Goal: Use online tool/utility: Utilize a website feature to perform a specific function

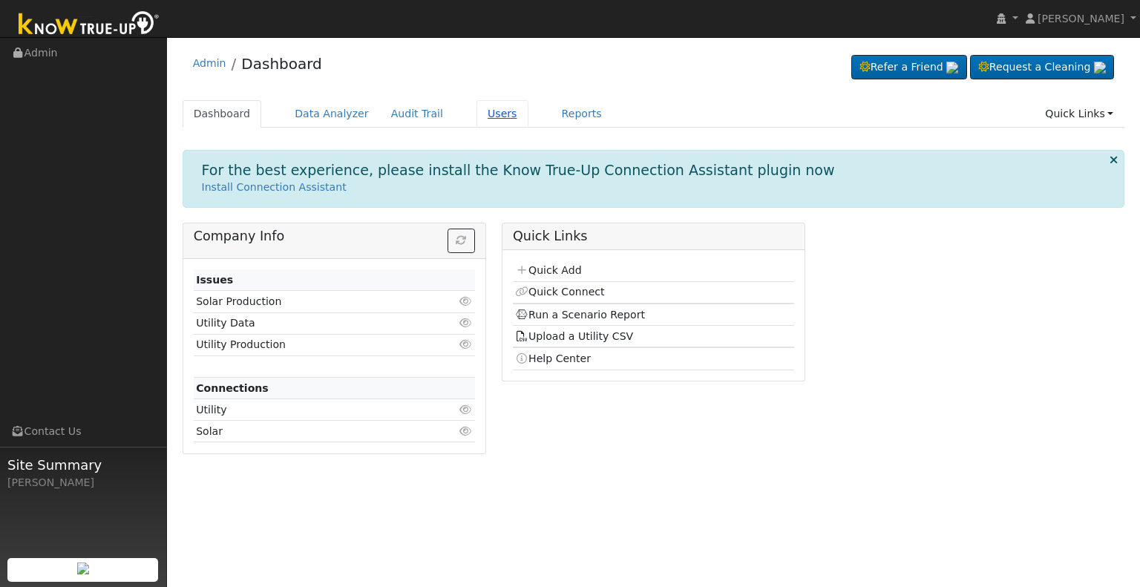
click at [477, 111] on link "Users" at bounding box center [503, 113] width 52 height 27
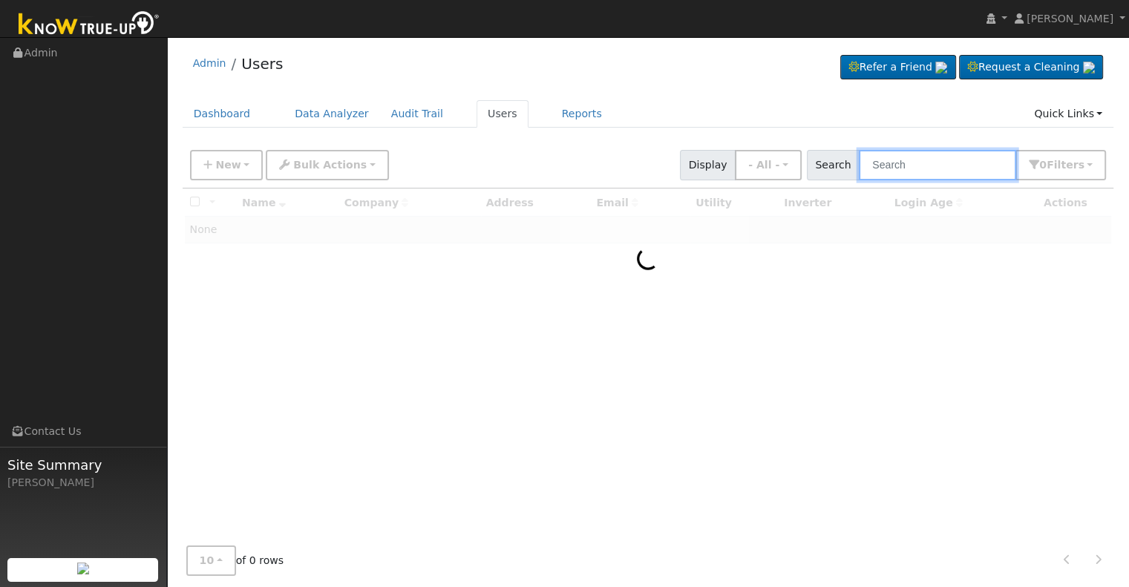
click at [904, 168] on input "text" at bounding box center [937, 165] width 157 height 30
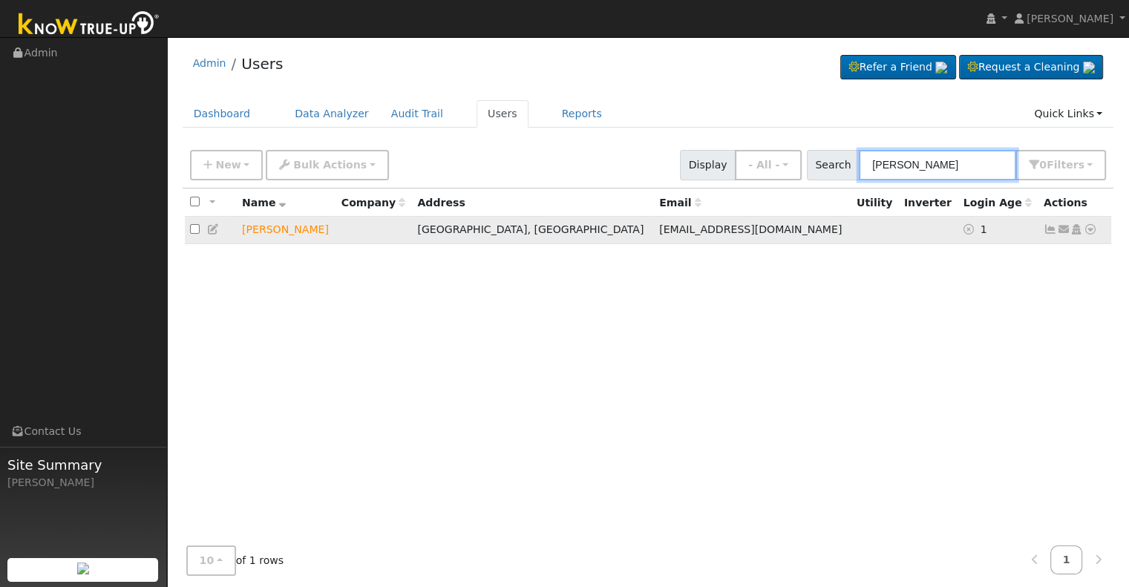
type input "michael garrett"
click at [1091, 229] on icon at bounding box center [1090, 229] width 13 height 10
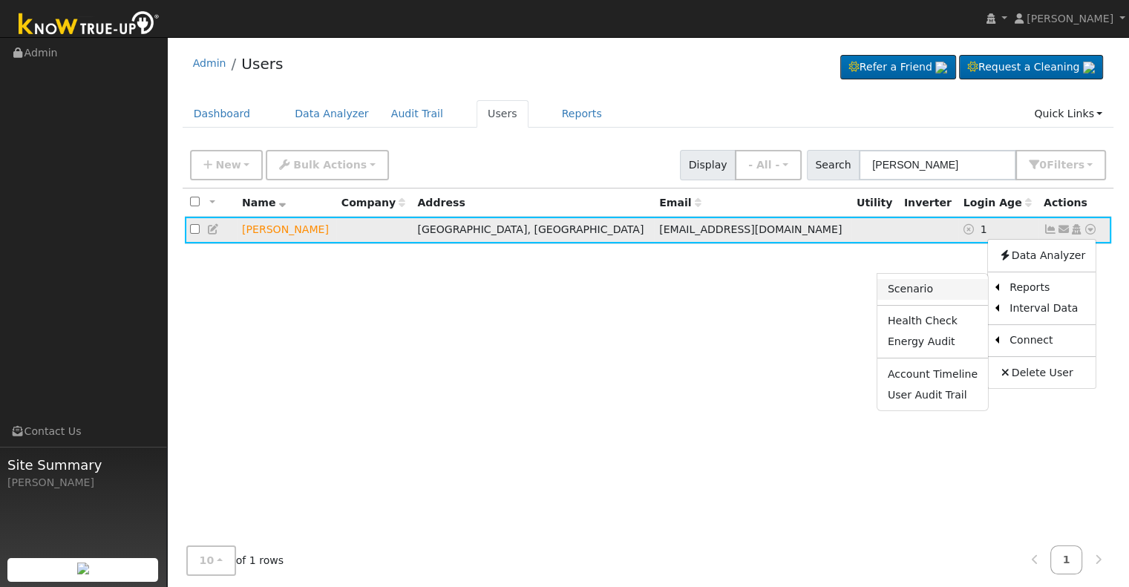
click at [940, 284] on link "Scenario" at bounding box center [932, 289] width 111 height 21
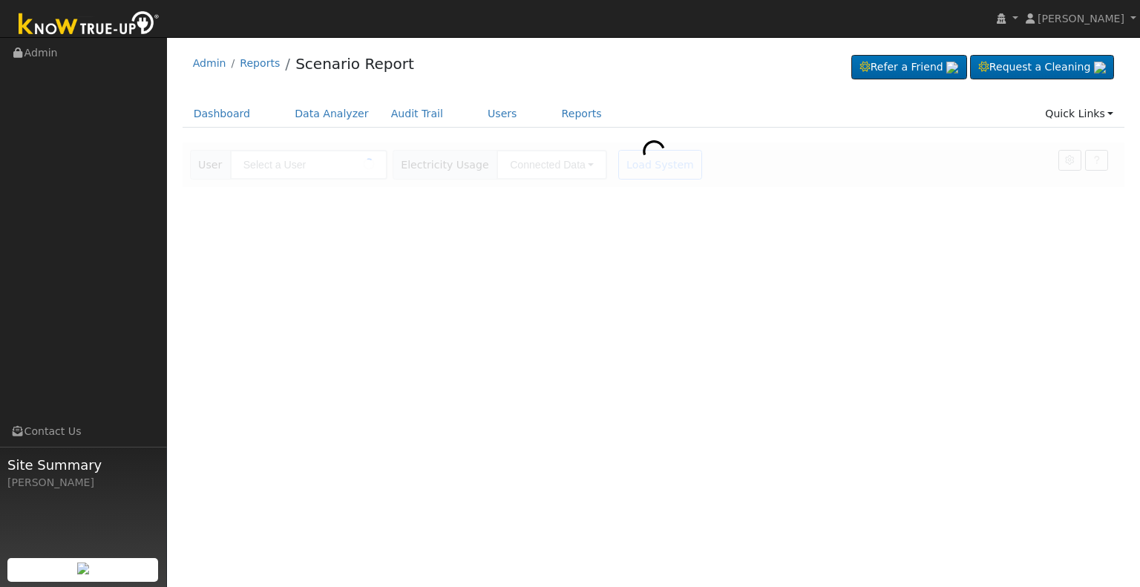
type input "[PERSON_NAME]"
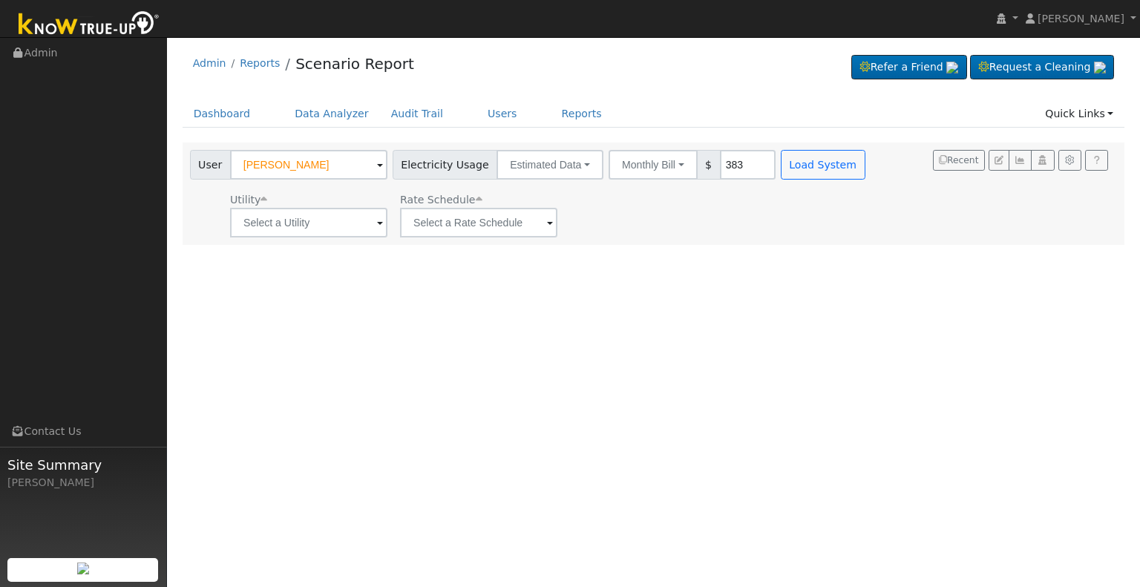
click at [377, 226] on span at bounding box center [380, 223] width 6 height 17
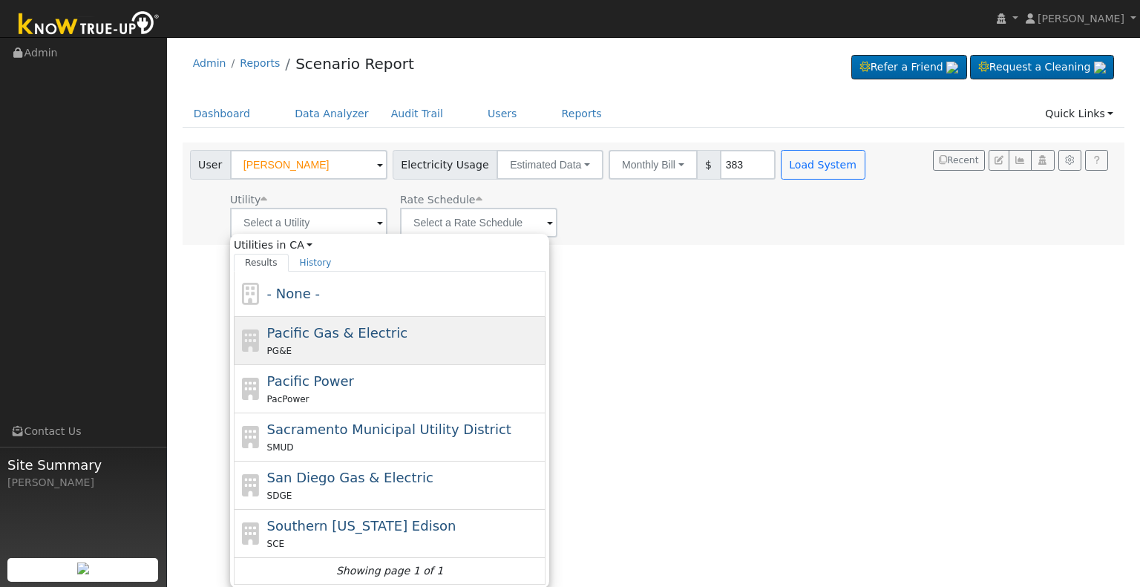
click at [344, 350] on div "PG&E" at bounding box center [404, 351] width 275 height 16
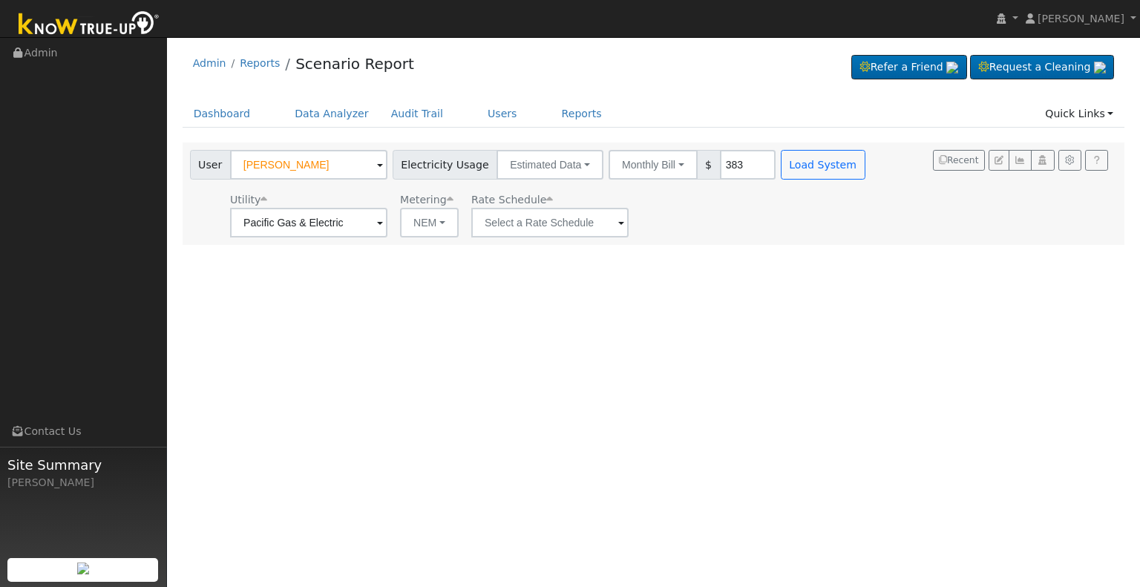
click at [383, 226] on span at bounding box center [380, 223] width 6 height 17
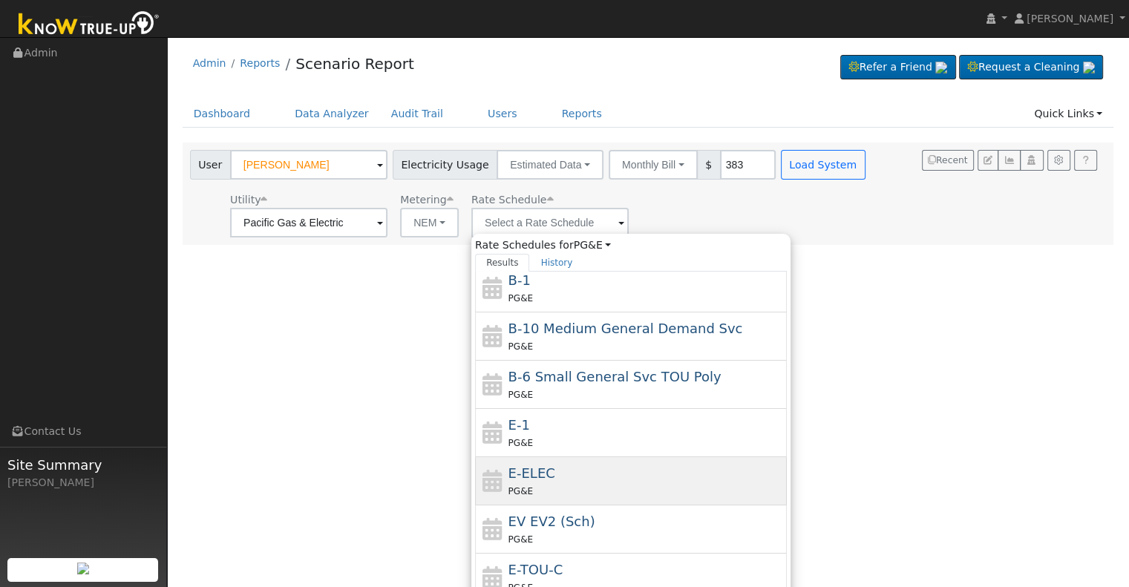
scroll to position [99, 0]
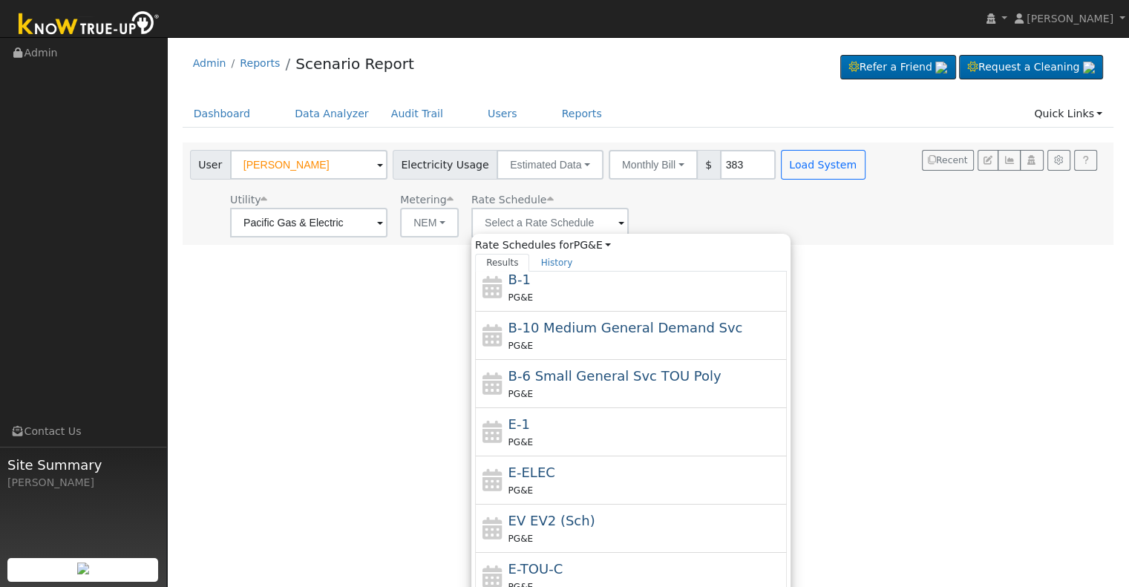
click at [379, 224] on span at bounding box center [380, 223] width 6 height 17
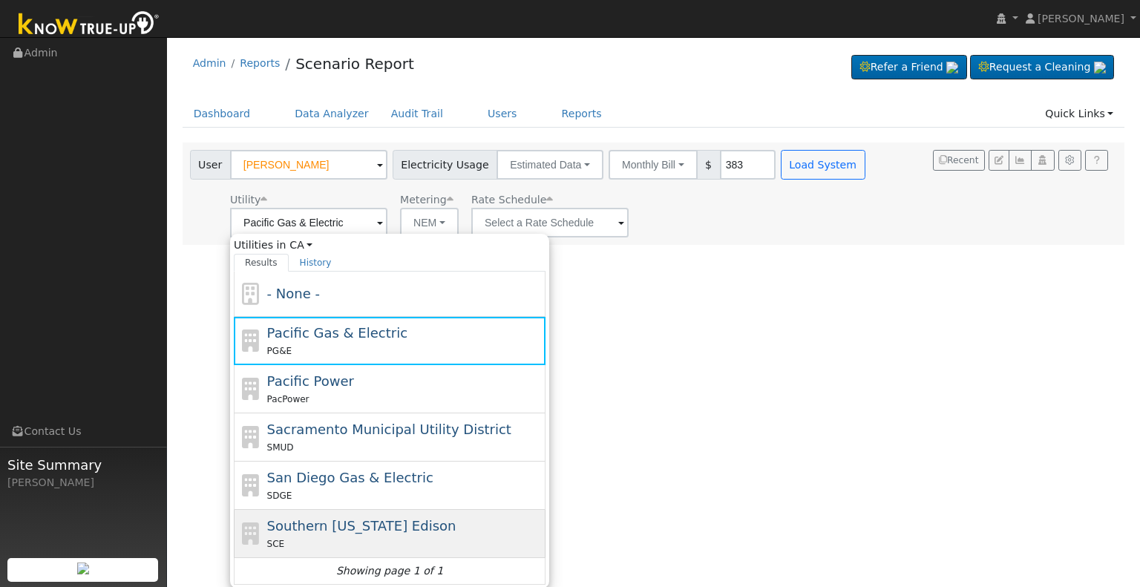
click at [335, 524] on span "Southern [US_STATE] Edison" at bounding box center [361, 526] width 189 height 16
type input "Southern [US_STATE] Edison"
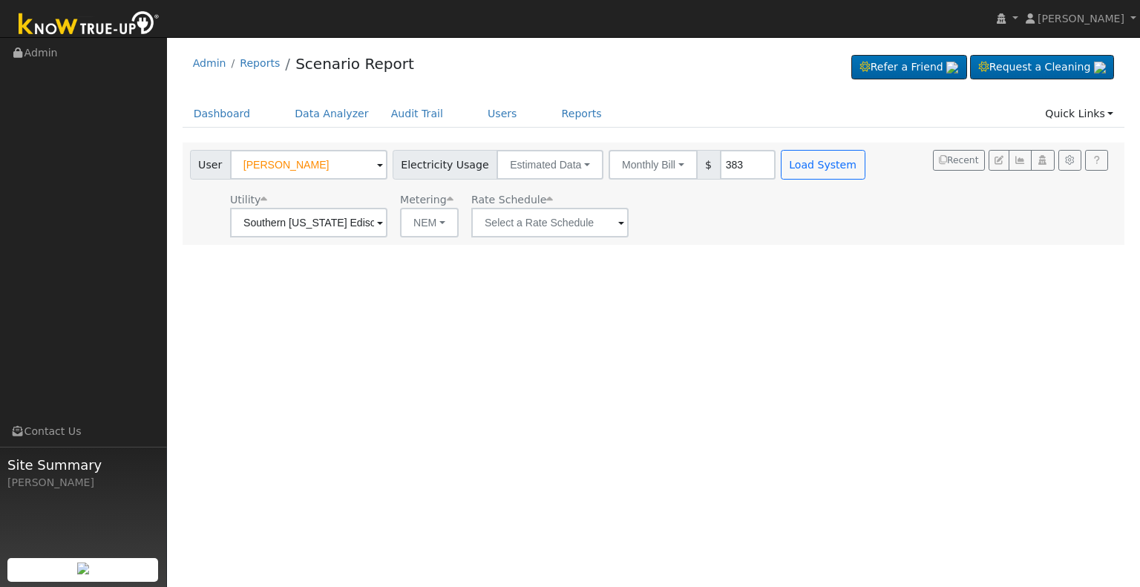
click at [383, 223] on span at bounding box center [380, 223] width 6 height 17
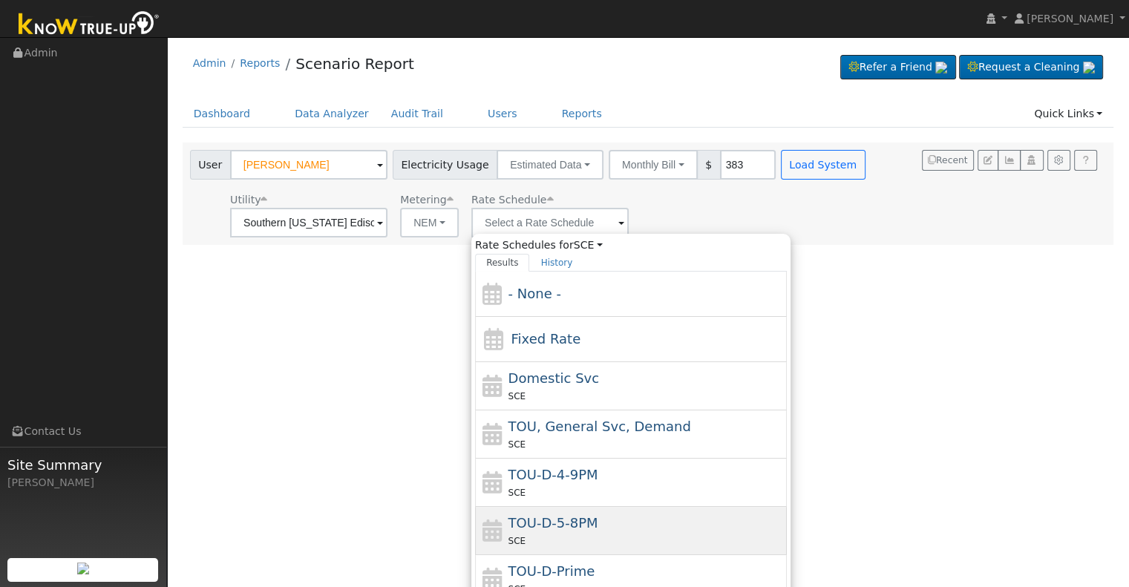
click at [574, 523] on span "TOU-D-5-8PM" at bounding box center [553, 523] width 90 height 16
type input "TOU-D-5-8PM"
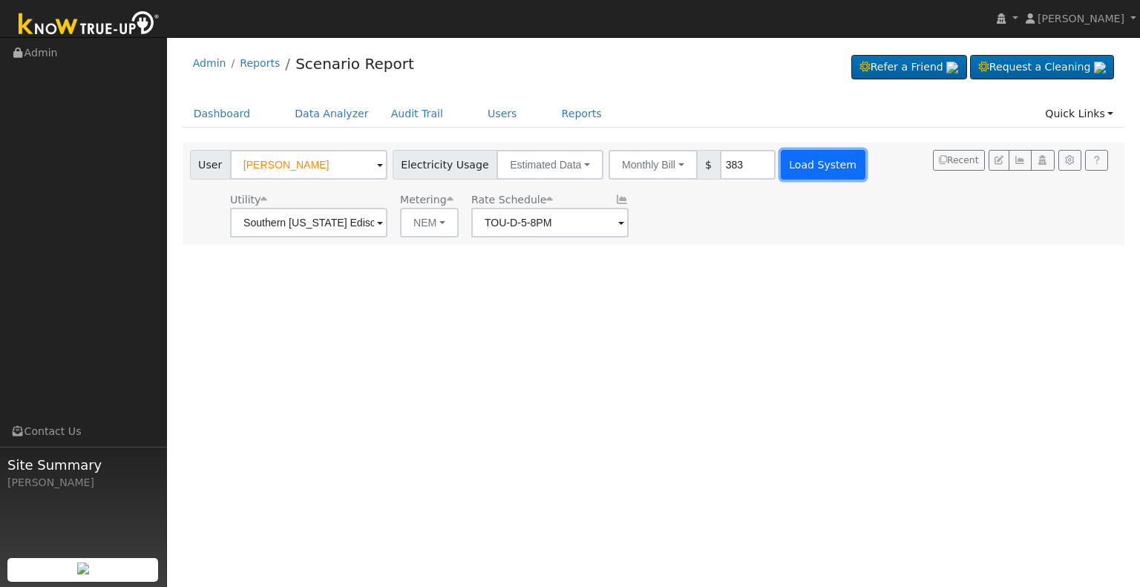
click at [801, 166] on button "Load System" at bounding box center [823, 165] width 85 height 30
